Goal: Navigation & Orientation: Find specific page/section

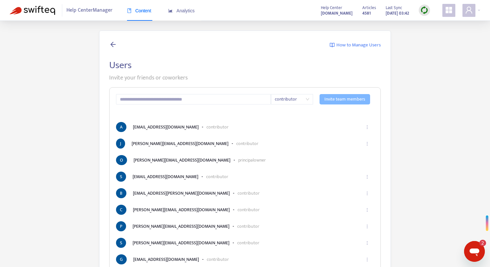
click at [83, 11] on span "Help Center Manager" at bounding box center [89, 10] width 46 height 12
click at [36, 11] on img at bounding box center [32, 10] width 45 height 9
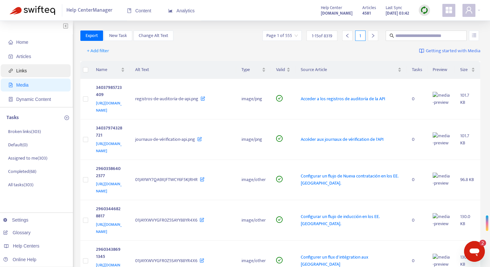
click at [38, 68] on span "Links" at bounding box center [36, 70] width 57 height 13
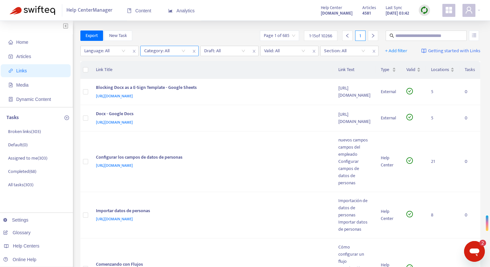
click at [163, 50] on div at bounding box center [161, 51] width 39 height 8
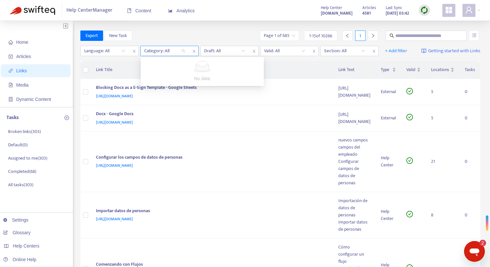
click at [163, 50] on div at bounding box center [161, 51] width 39 height 8
click at [169, 53] on div at bounding box center [161, 51] width 39 height 8
click at [187, 36] on div "Export New Task Page 1 of 685 1 - 15 of 10266 1" at bounding box center [280, 35] width 400 height 10
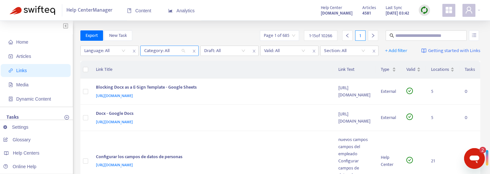
click at [171, 52] on div at bounding box center [161, 51] width 39 height 8
click at [155, 53] on div at bounding box center [161, 51] width 39 height 8
